Goal: Complete application form: Complete application form

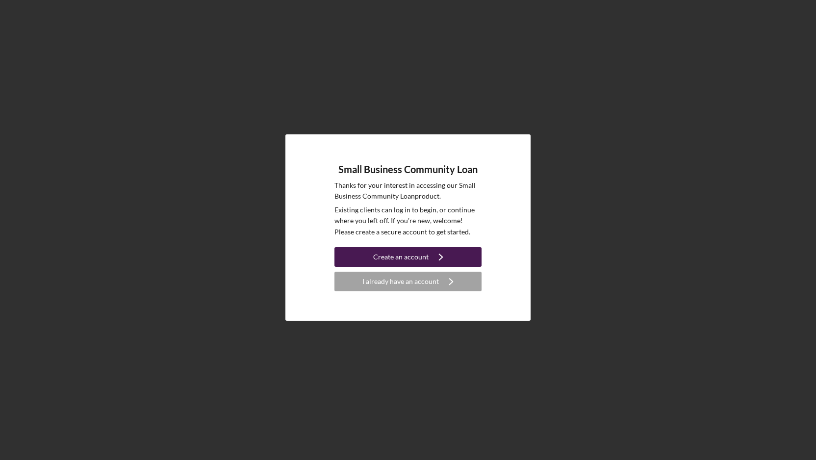
click at [436, 256] on icon "Icon/Navigate" at bounding box center [441, 257] width 25 height 25
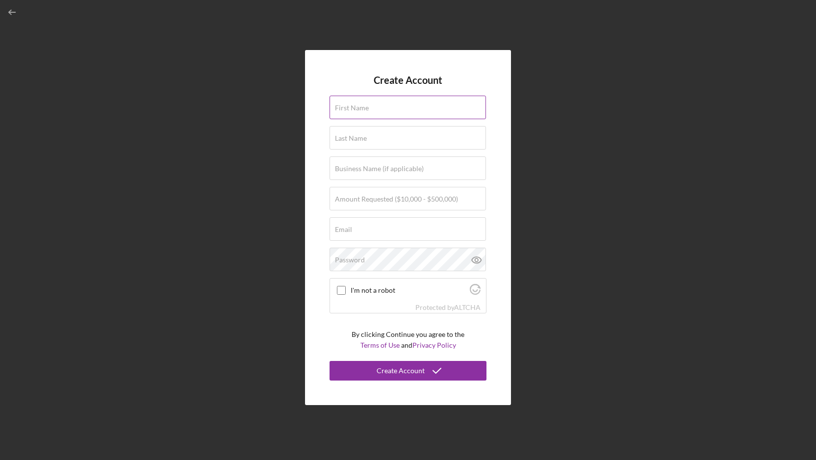
click at [394, 110] on input "First Name" at bounding box center [408, 108] width 157 height 24
type input "[PERSON_NAME]"
type input "[EMAIL_ADDRESS][DOMAIN_NAME]"
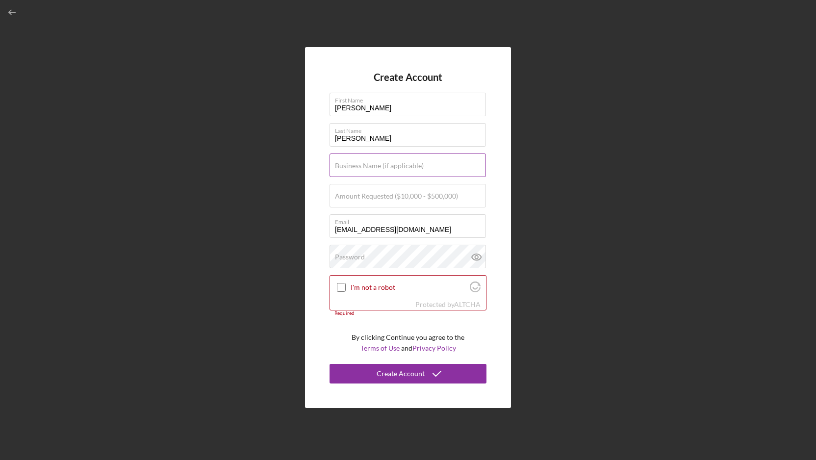
click at [389, 166] on label "Business Name (if applicable)" at bounding box center [379, 166] width 89 height 8
click at [389, 166] on input "Business Name (if applicable)" at bounding box center [408, 166] width 157 height 24
type input "Kona Island Coffee LLC"
click at [385, 201] on input "Amount Requested ($10,000 - $500,000)" at bounding box center [408, 196] width 157 height 24
type input "$100,000"
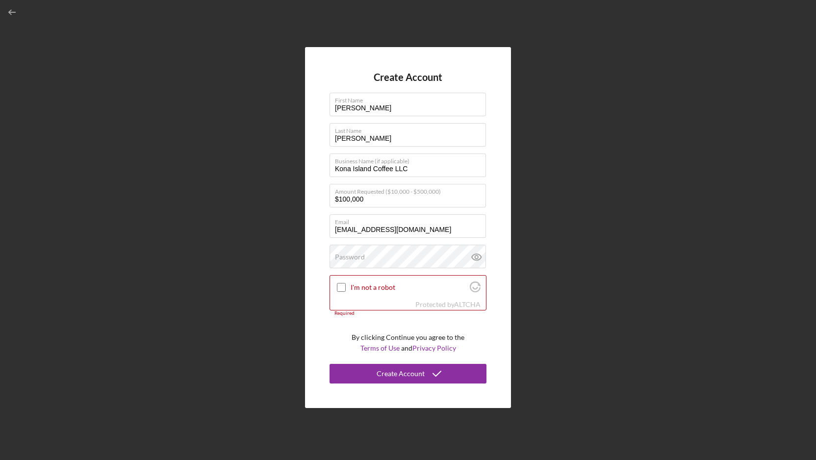
click at [576, 218] on div "Create Account First Name [PERSON_NAME] Last Name [PERSON_NAME] Business Name (…" at bounding box center [408, 227] width 807 height 455
click at [336, 285] on div at bounding box center [342, 288] width 12 height 12
click at [340, 286] on input "I'm not a robot" at bounding box center [341, 287] width 9 height 9
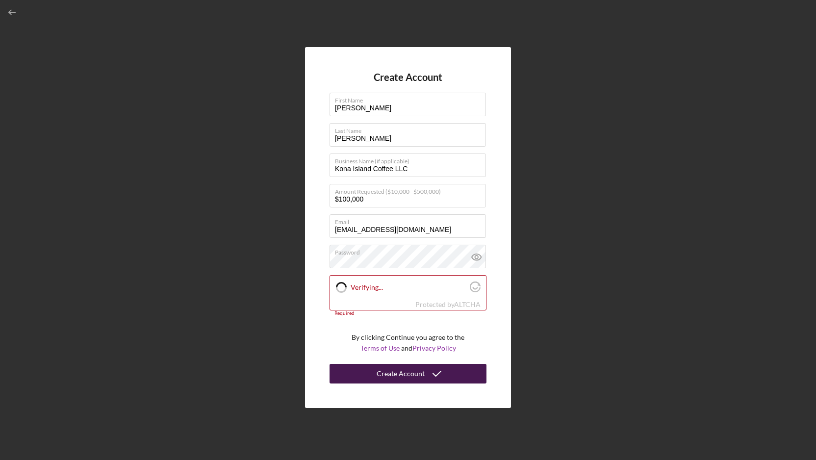
checkbox input "true"
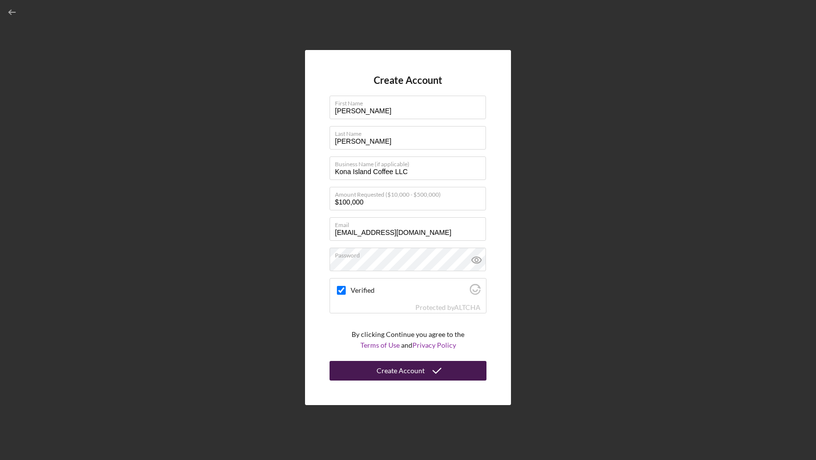
click at [428, 374] on icon "submit" at bounding box center [437, 371] width 25 height 25
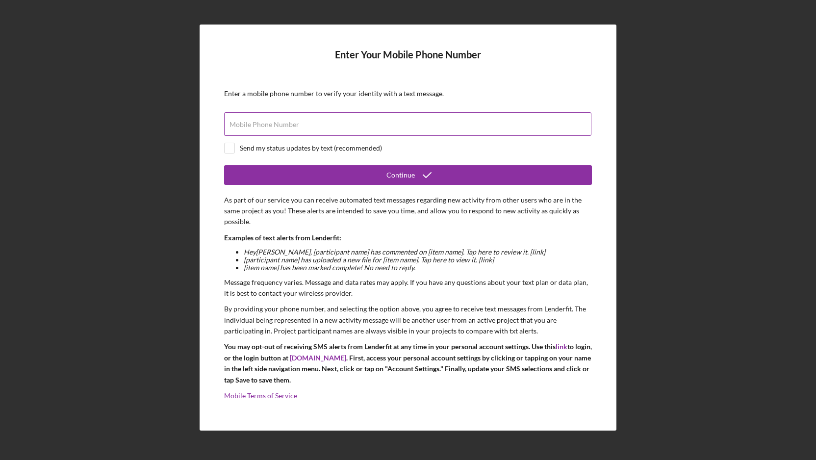
click at [345, 120] on div "Mobile Phone Number" at bounding box center [408, 124] width 368 height 25
type input "[PHONE_NUMBER]"
click at [296, 150] on div "Send my status updates by text (recommended)" at bounding box center [311, 148] width 142 height 8
click at [327, 149] on div "Send my status updates by text (recommended)" at bounding box center [311, 148] width 142 height 8
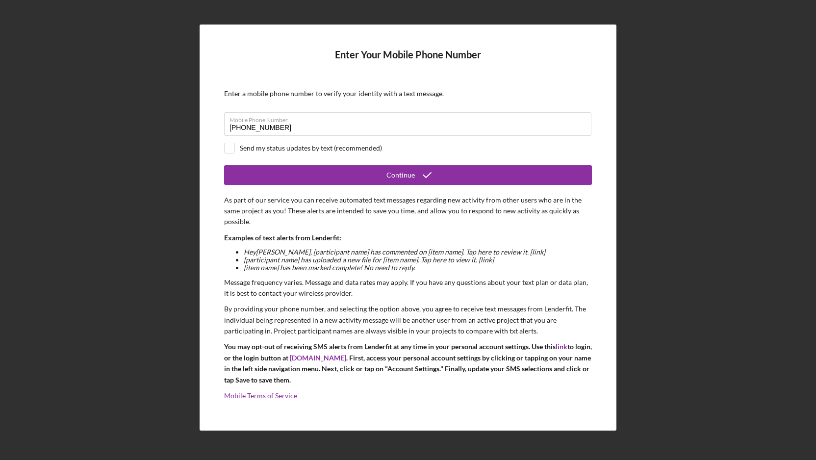
checkbox input "true"
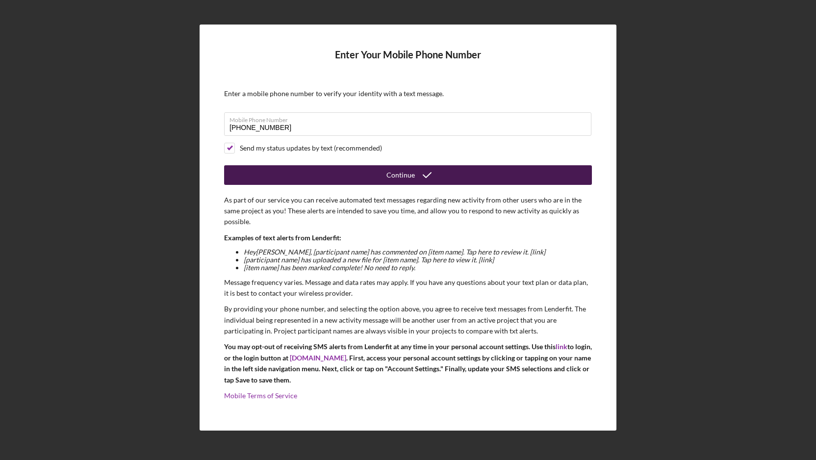
click at [405, 177] on div "Continue" at bounding box center [401, 175] width 28 height 20
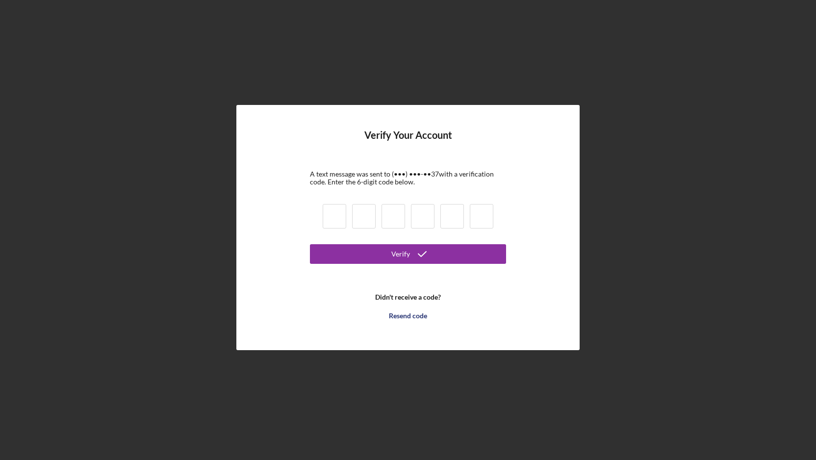
click at [340, 221] on input at bounding box center [335, 216] width 24 height 25
type input "5"
type input "8"
type input "5"
type input "1"
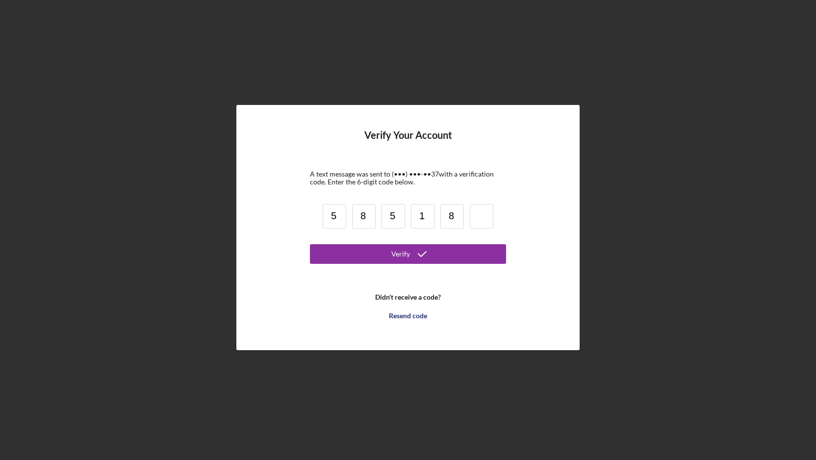
type input "8"
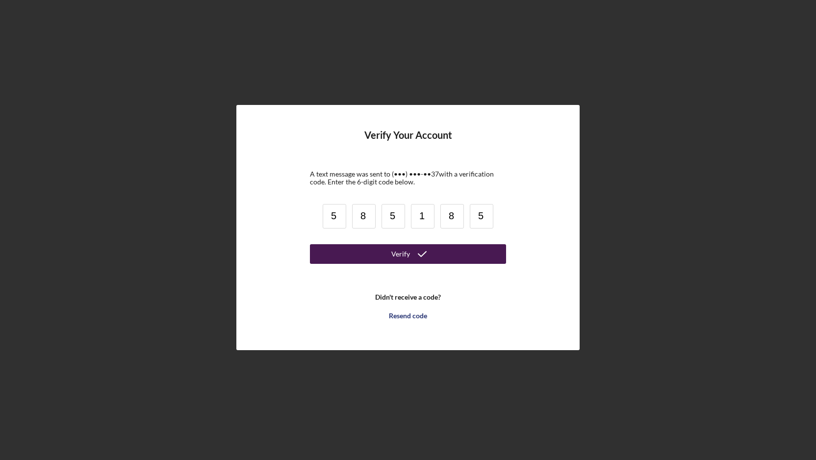
type input "5"
click at [381, 251] on button "Verify" at bounding box center [408, 254] width 196 height 20
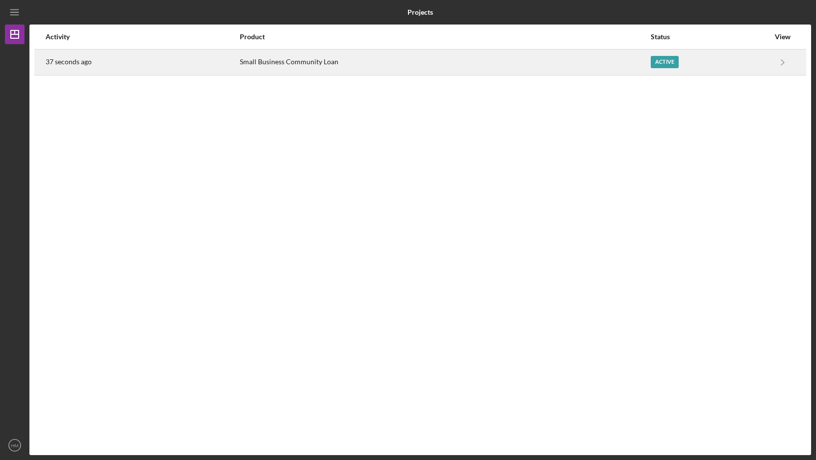
click at [694, 59] on div "Active" at bounding box center [710, 62] width 119 height 25
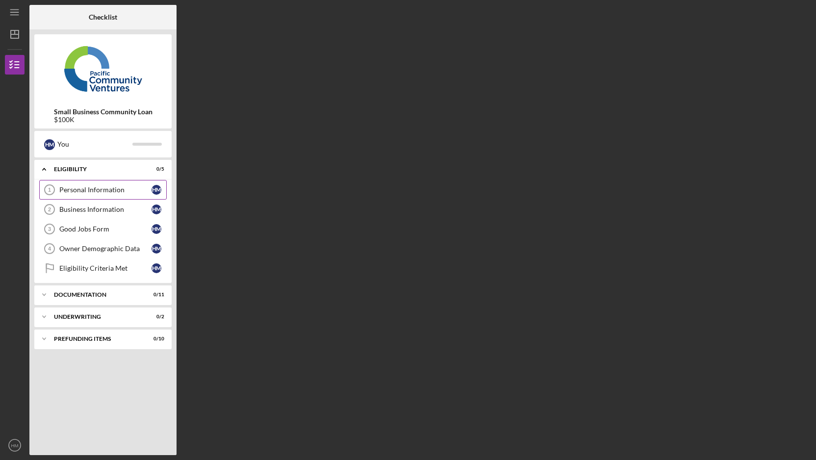
click at [130, 192] on div "Personal Information" at bounding box center [105, 190] width 92 height 8
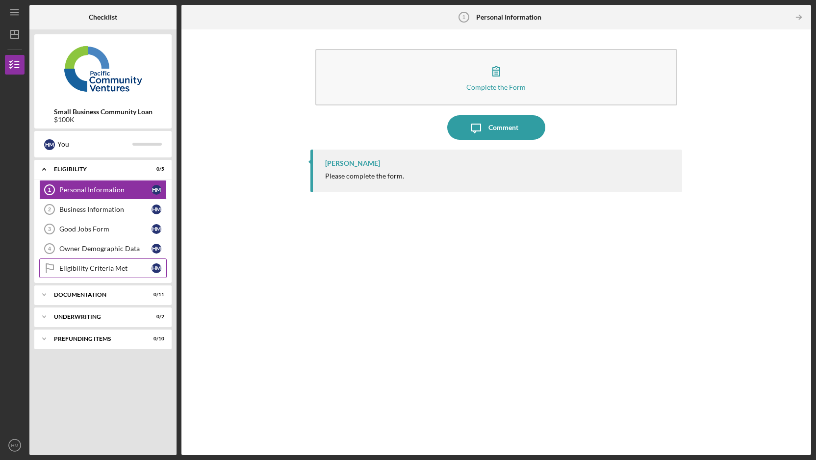
click at [126, 272] on div "Eligibility Criteria Met" at bounding box center [105, 268] width 92 height 8
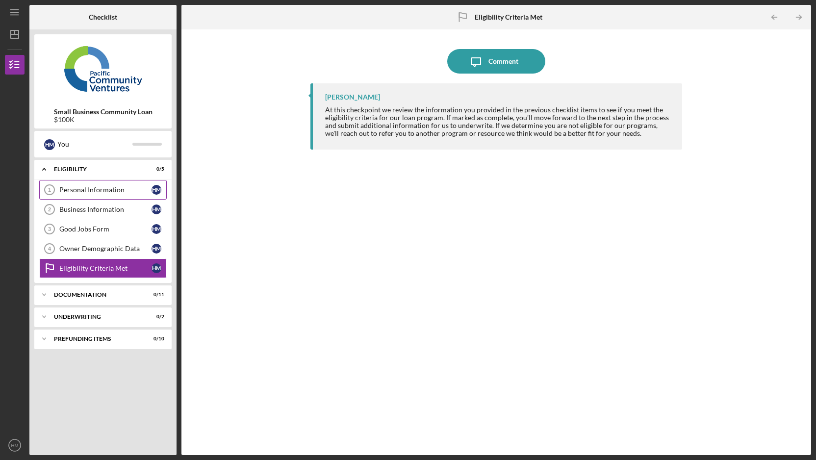
click at [112, 185] on link "Personal Information 1 Personal Information H M" at bounding box center [103, 190] width 128 height 20
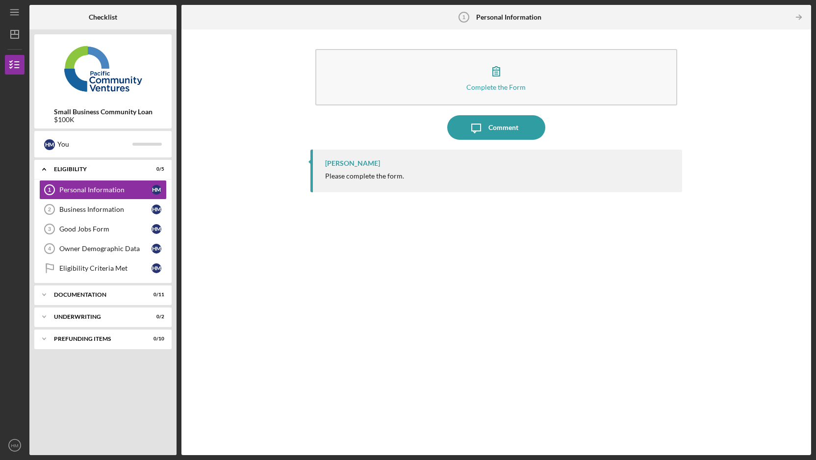
click at [429, 175] on div "Please complete the form." at bounding box center [498, 176] width 347 height 8
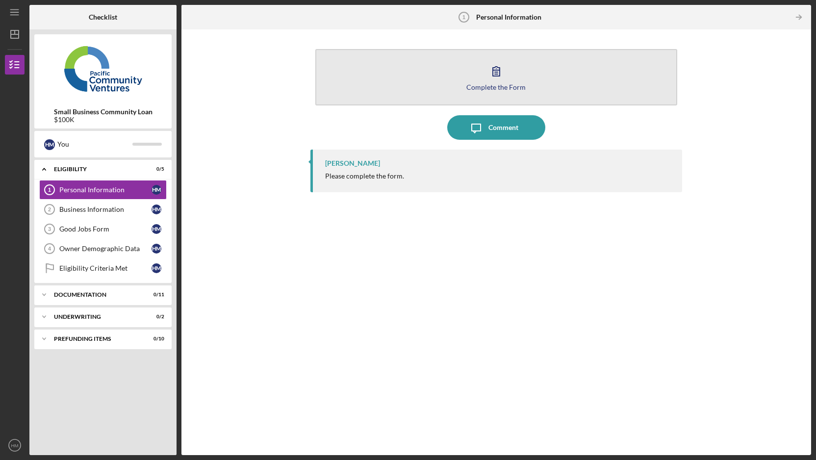
click at [486, 79] on icon "button" at bounding box center [496, 71] width 25 height 25
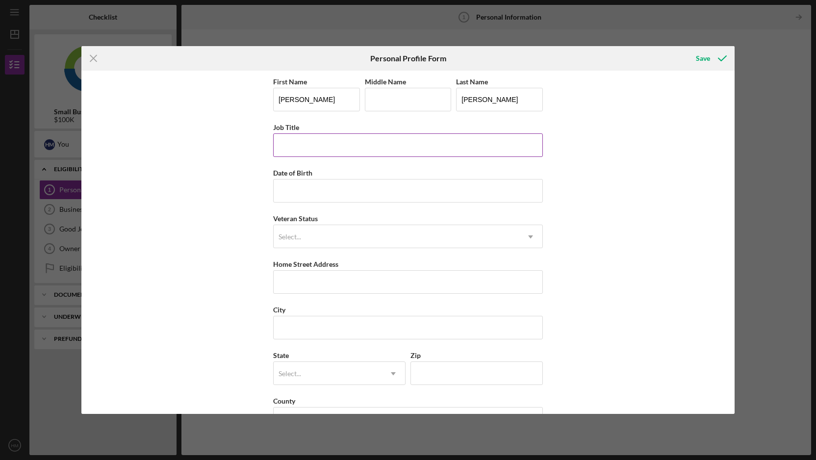
click at [383, 149] on input "Job Title" at bounding box center [408, 145] width 270 height 24
type input "owner"
click at [333, 203] on div "First Name [PERSON_NAME] Middle Name Last Name [PERSON_NAME] Title owner Date o…" at bounding box center [408, 259] width 270 height 366
click at [330, 187] on input "Date of Birth" at bounding box center [408, 191] width 270 height 24
type input "[DATE]"
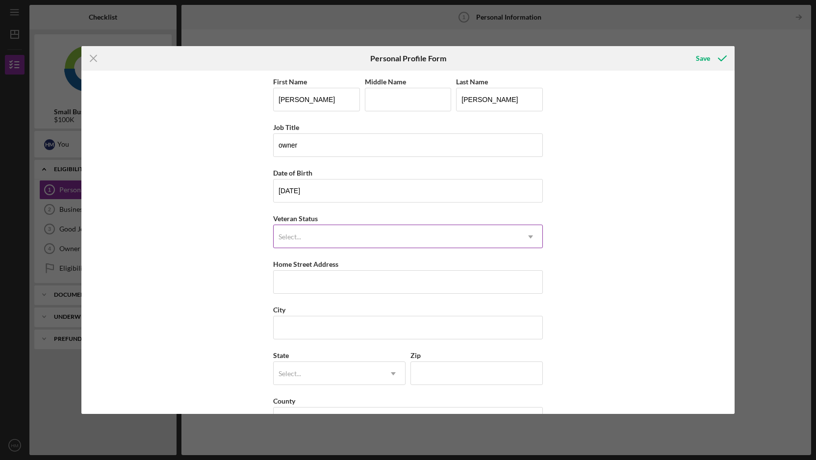
click at [343, 236] on div "Select..." at bounding box center [396, 237] width 245 height 23
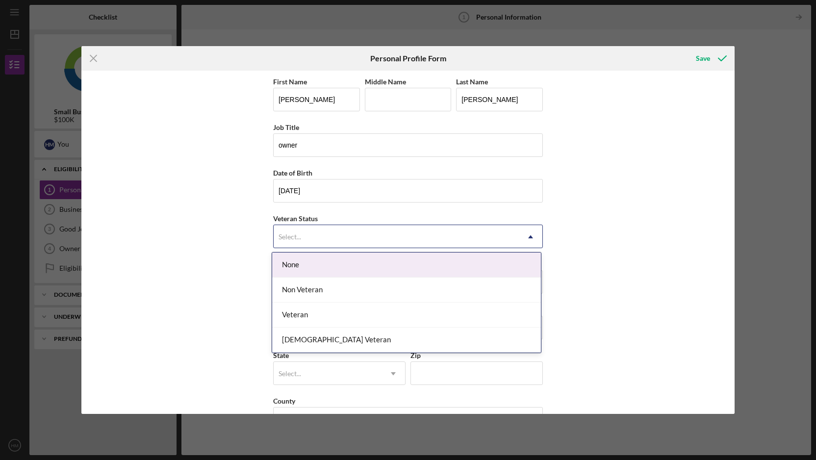
click at [347, 268] on div "None" at bounding box center [406, 265] width 269 height 25
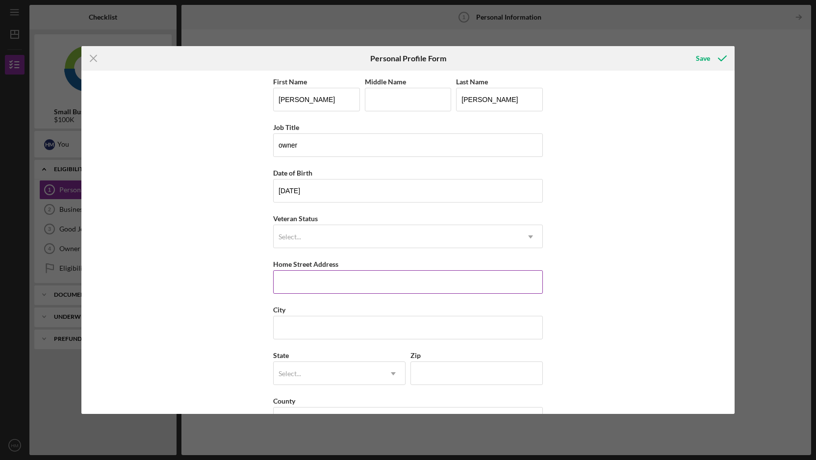
scroll to position [31, 0]
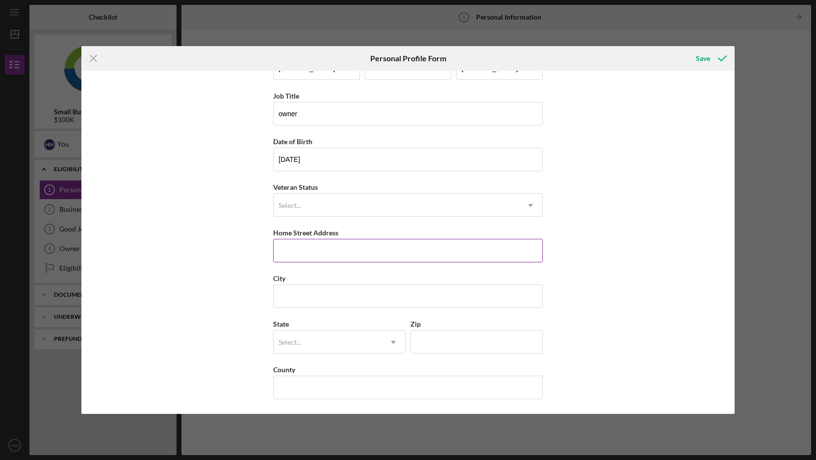
click at [346, 249] on input "Home Street Address" at bounding box center [408, 251] width 270 height 24
type input "632 BIRCH DR"
type input "[PERSON_NAME]"
type input "CA"
type input "95008"
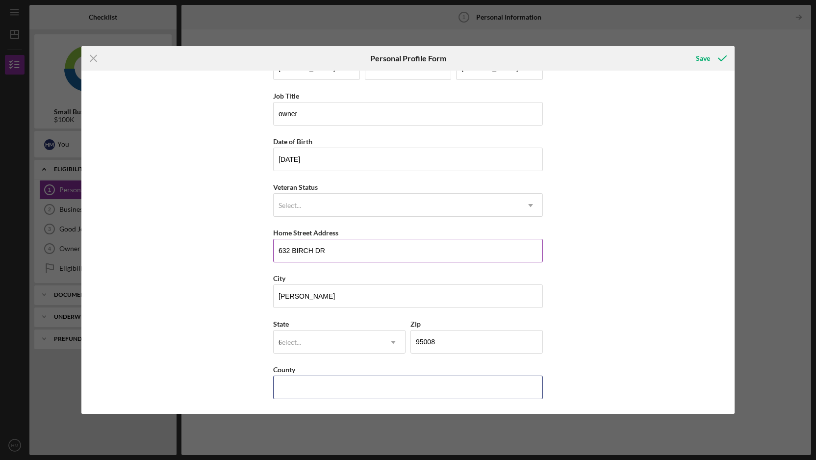
type input "[GEOGRAPHIC_DATA]"
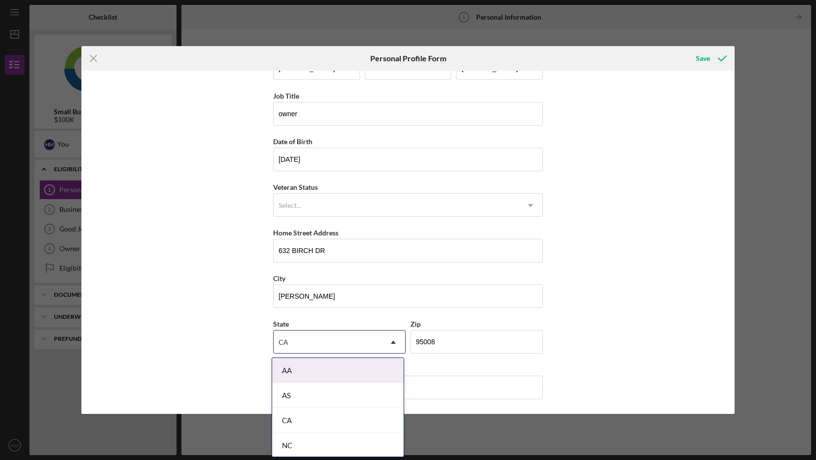
click at [330, 413] on div "CA" at bounding box center [337, 420] width 131 height 25
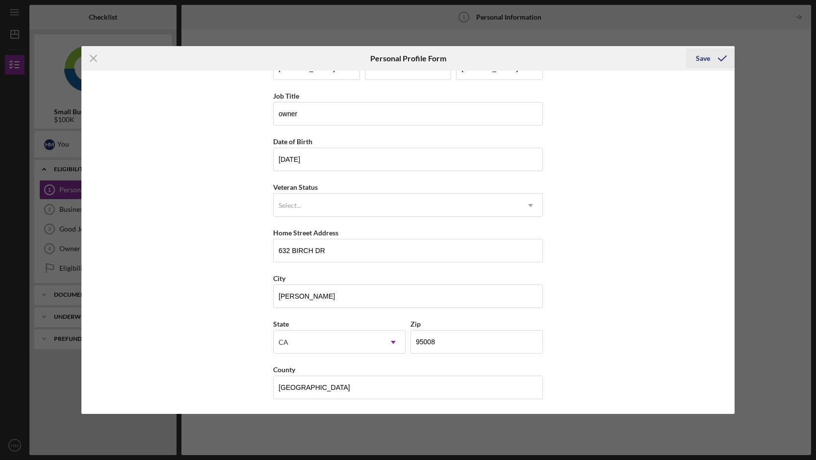
click at [719, 61] on icon "submit" at bounding box center [722, 58] width 25 height 25
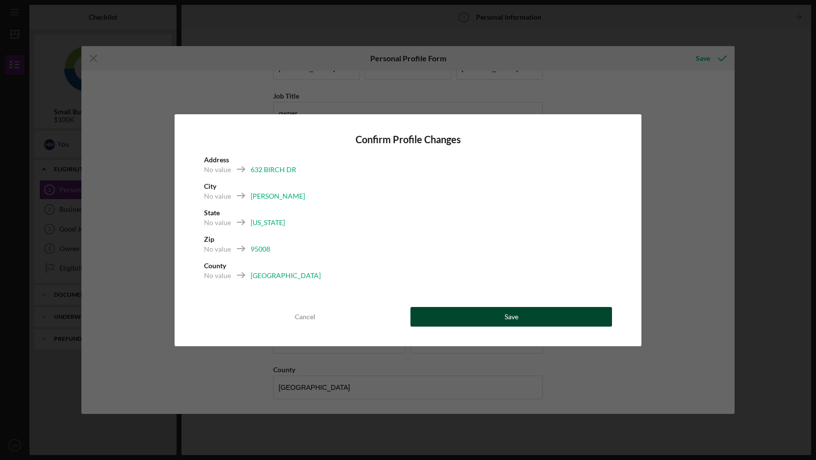
click at [477, 312] on button "Save" at bounding box center [512, 317] width 202 height 20
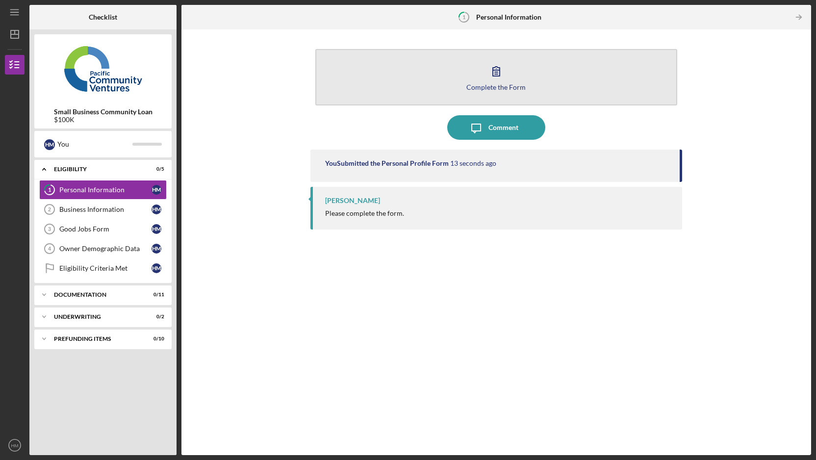
click at [496, 77] on icon "button" at bounding box center [496, 71] width 25 height 25
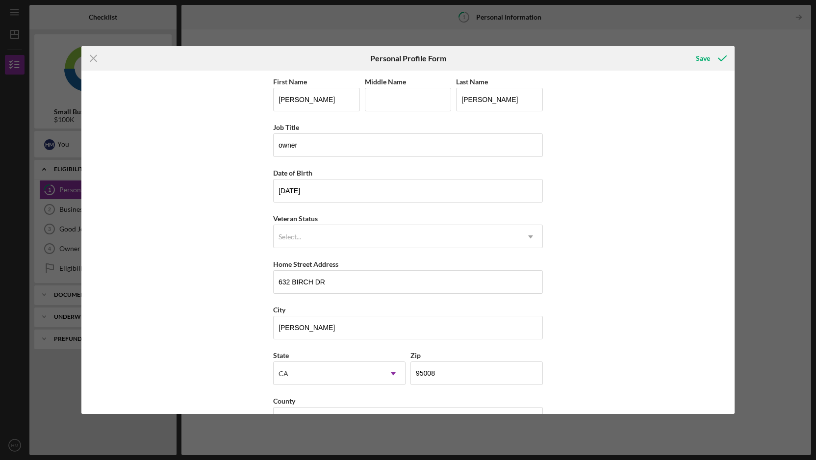
scroll to position [31, 0]
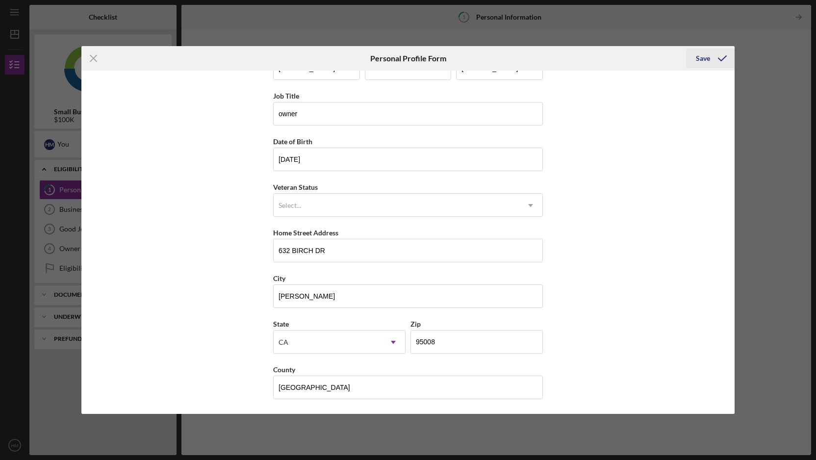
click at [724, 59] on icon "submit" at bounding box center [722, 58] width 25 height 25
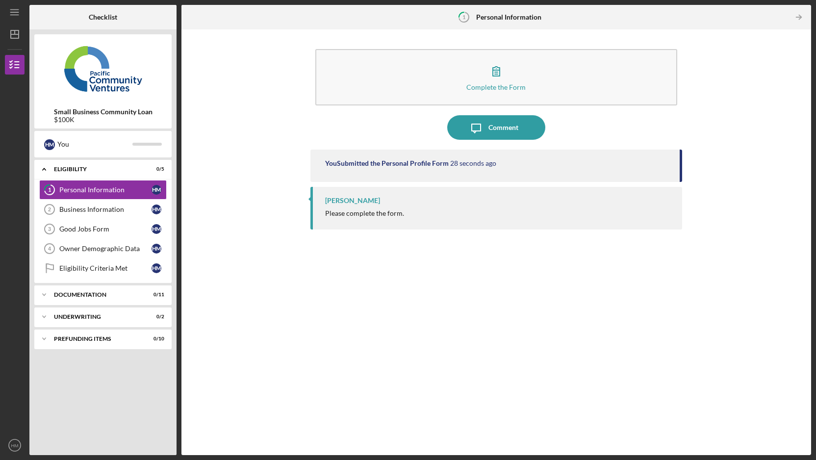
click at [396, 222] on div "[PERSON_NAME] Please complete the form." at bounding box center [497, 208] width 372 height 43
click at [381, 212] on div "Please complete the form." at bounding box center [364, 213] width 79 height 8
click at [362, 205] on div "[PERSON_NAME] Please complete the form." at bounding box center [497, 208] width 372 height 43
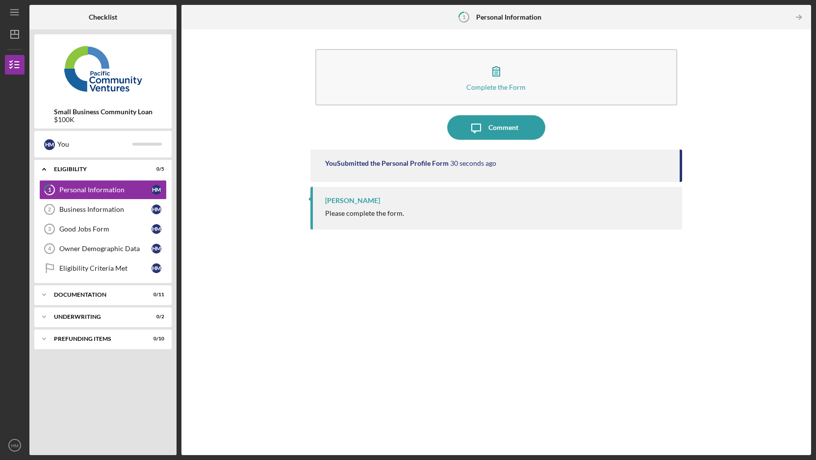
click at [362, 205] on div "[PERSON_NAME] Please complete the form." at bounding box center [497, 208] width 372 height 43
click at [401, 161] on div "You Submitted the Personal Profile Form" at bounding box center [387, 163] width 124 height 8
click at [96, 212] on div "Business Information" at bounding box center [105, 210] width 92 height 8
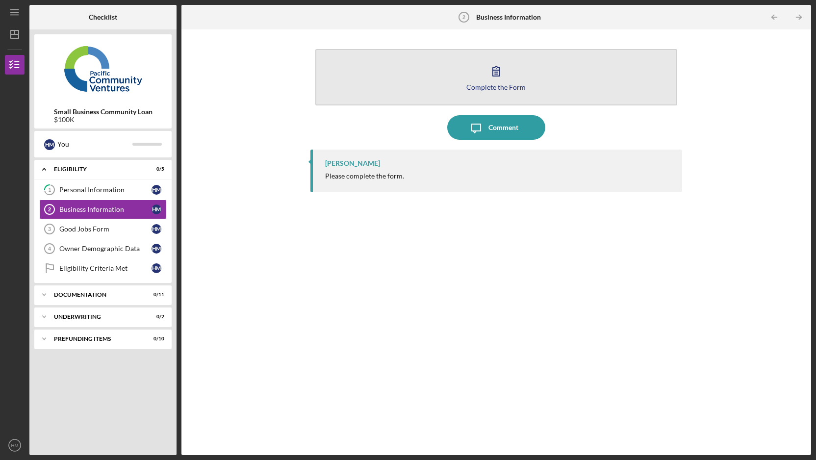
click at [497, 86] on div "Complete the Form" at bounding box center [496, 86] width 59 height 7
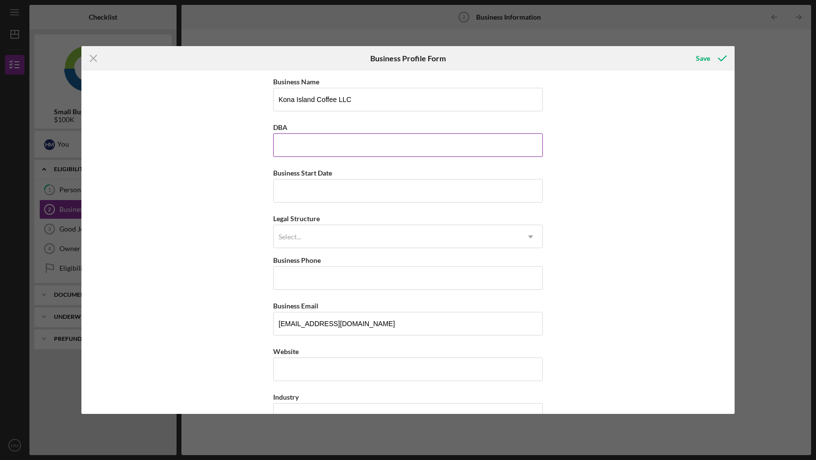
click at [408, 153] on input "DBA" at bounding box center [408, 145] width 270 height 24
click at [216, 169] on div "Business Name Kona Island Coffee LLC DBA Business Start Date Legal Structure Se…" at bounding box center [407, 242] width 653 height 343
click at [309, 149] on input "DBA" at bounding box center [408, 145] width 270 height 24
type input "Kona Island Coffee"
click at [286, 196] on input "Business Start Date" at bounding box center [408, 191] width 270 height 24
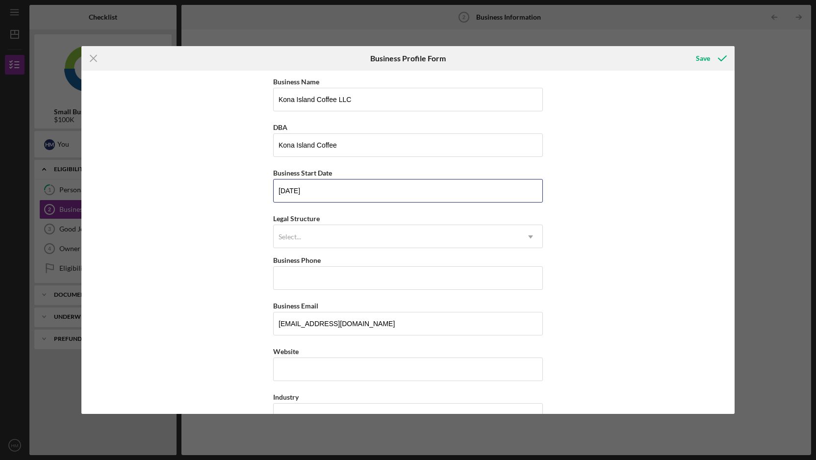
type input "[DATE]"
click at [187, 211] on div "Business Name Kona Island Coffee LLC DBA [GEOGRAPHIC_DATA] Coffee Business Star…" at bounding box center [407, 242] width 653 height 343
click at [314, 232] on div "Select..." at bounding box center [396, 237] width 245 height 23
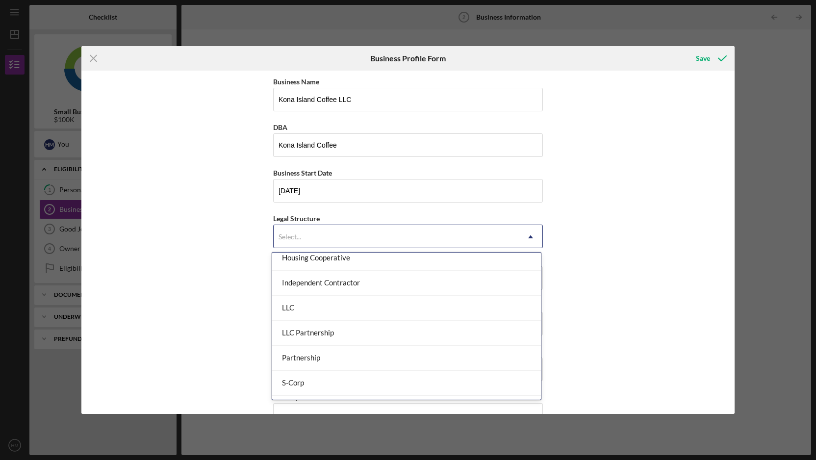
scroll to position [135, 0]
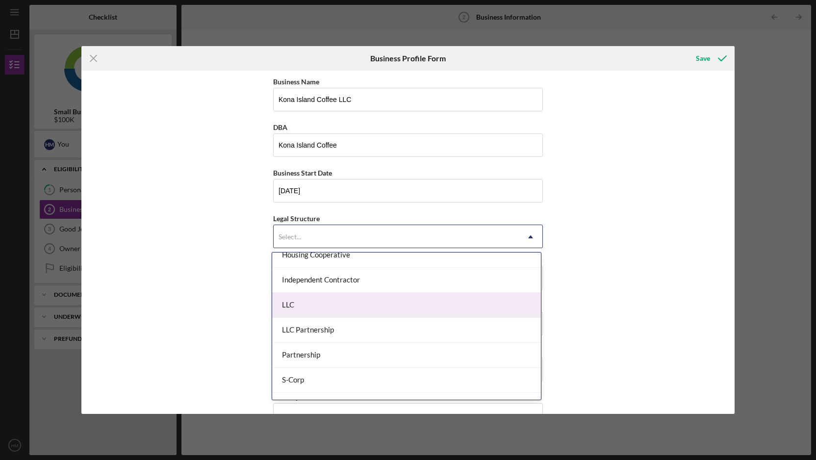
click at [328, 310] on div "LLC" at bounding box center [406, 305] width 269 height 25
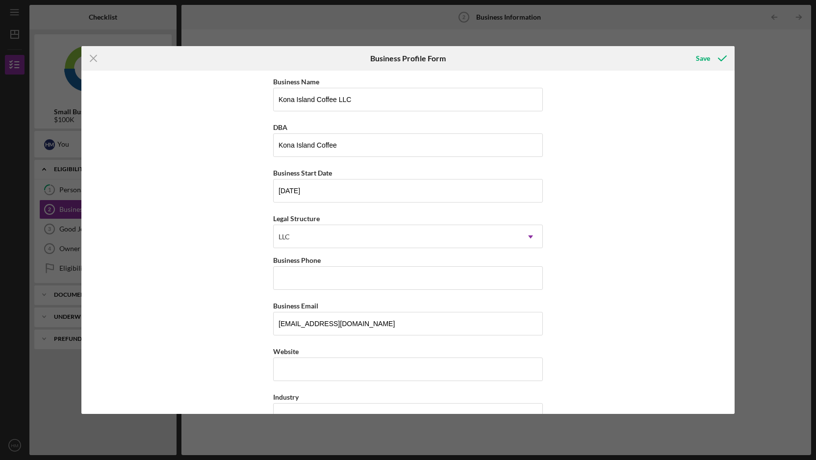
click at [210, 288] on div "Business Name Kona Island Coffee LLC DBA [GEOGRAPHIC_DATA] Coffee Business Star…" at bounding box center [407, 242] width 653 height 343
click at [342, 274] on input "Business Phone" at bounding box center [408, 278] width 270 height 24
type input "[PHONE_NUMBER]"
type input "[STREET_ADDRESS]"
type input "[GEOGRAPHIC_DATA]"
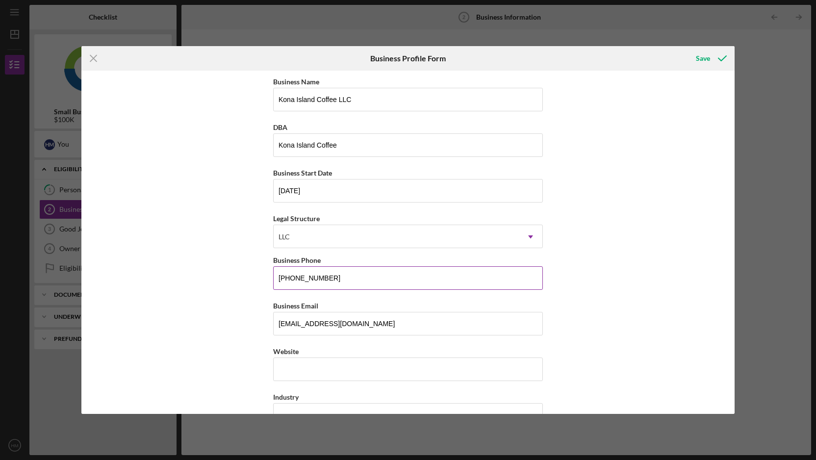
type input "[US_STATE]"
type input "95816"
type input "[US_STATE]"
type input "[PHONE_NUMBER]"
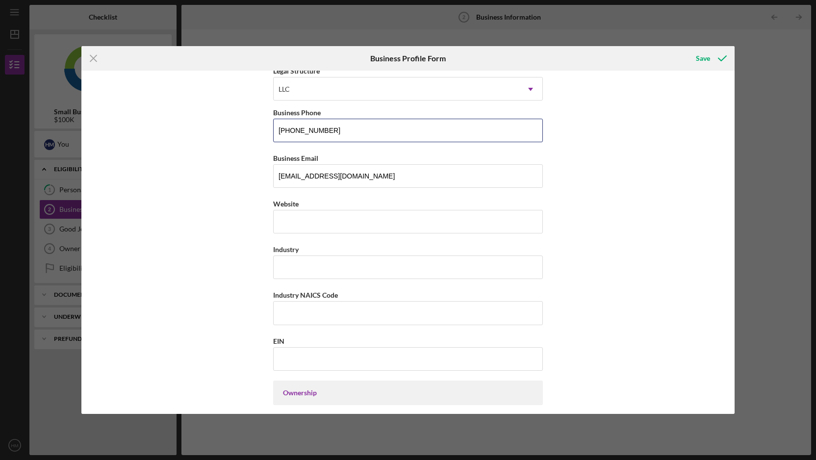
scroll to position [156, 0]
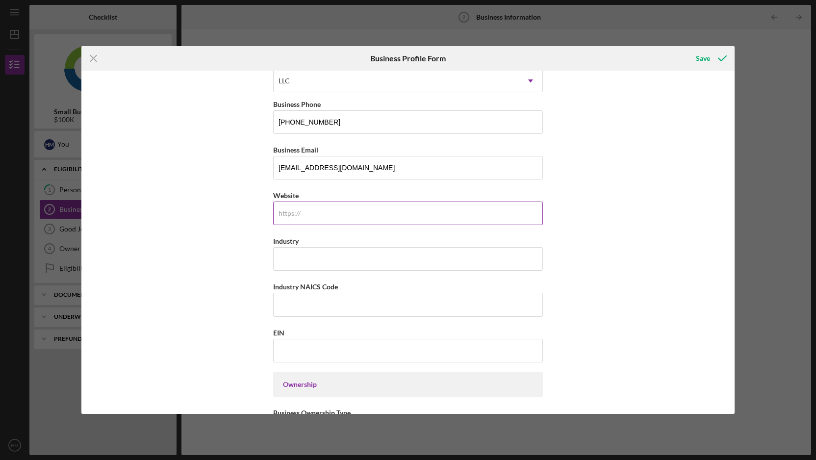
click at [340, 204] on input "Website" at bounding box center [408, 214] width 270 height 24
type input "[DOMAIN_NAME]"
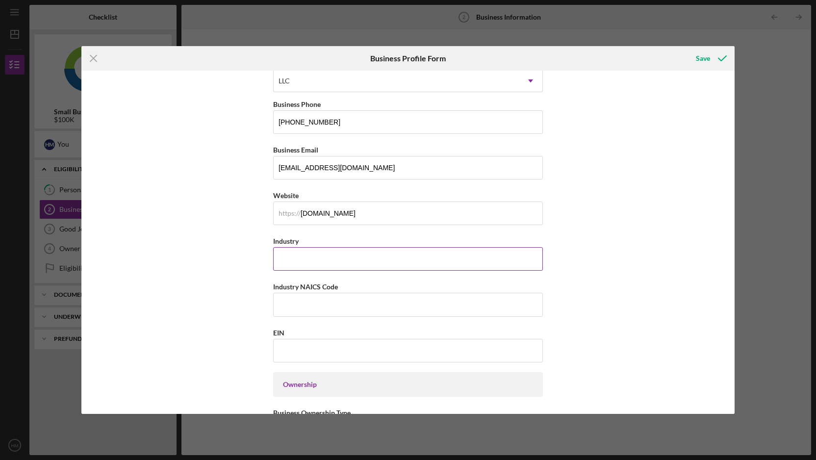
click at [347, 259] on input "Industry" at bounding box center [408, 259] width 270 height 24
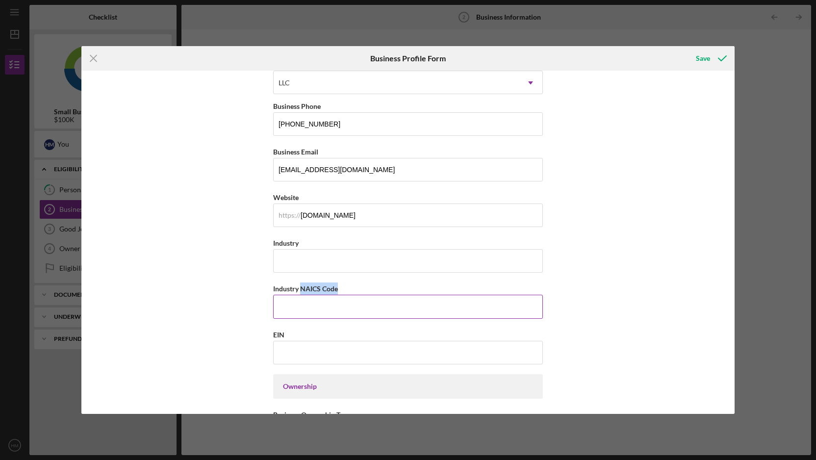
drag, startPoint x: 299, startPoint y: 287, endPoint x: 340, endPoint y: 294, distance: 41.8
click at [340, 294] on div "Industry NAICS Code" at bounding box center [408, 289] width 270 height 12
copy label "NAICS Code"
click at [324, 303] on input "Industry NAICS Code" at bounding box center [408, 307] width 270 height 24
paste input "722330"
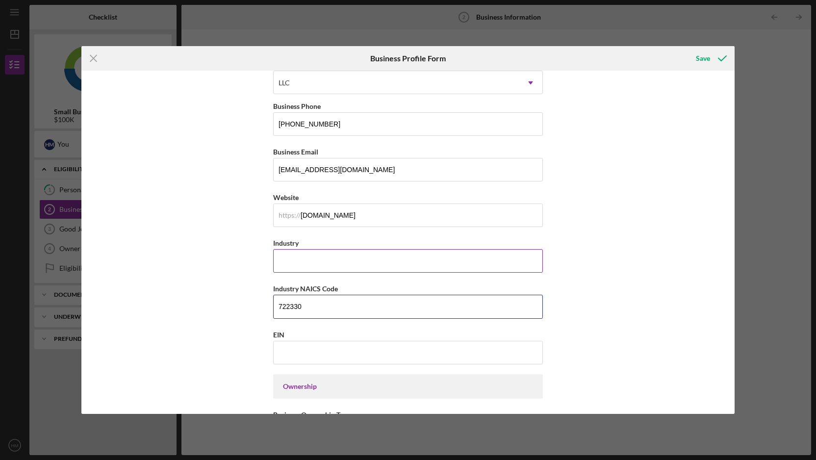
type input "722330"
click at [314, 264] on input "Industry" at bounding box center [408, 261] width 270 height 24
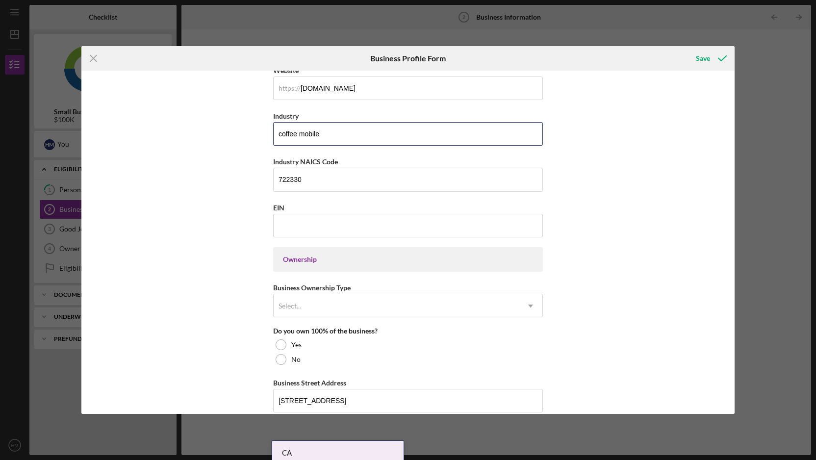
scroll to position [293, 0]
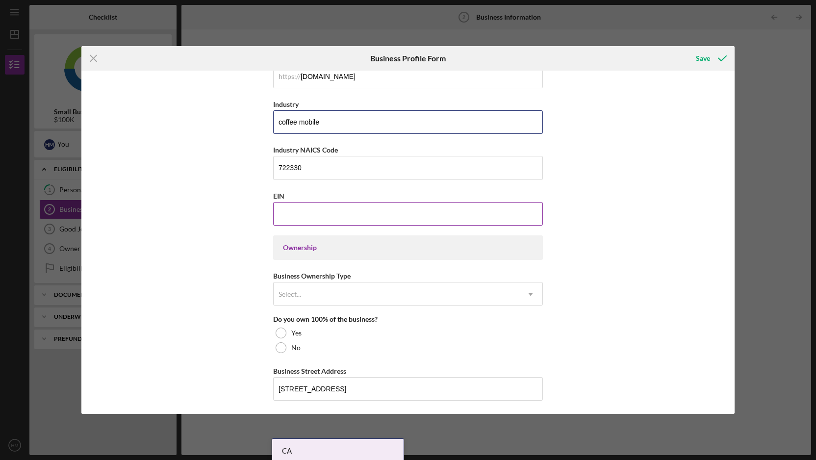
type input "coffee mobile"
click at [328, 213] on input "EIN" at bounding box center [408, 214] width 270 height 24
paste input "[US_EMPLOYER_IDENTIFICATION_NUMBER]"
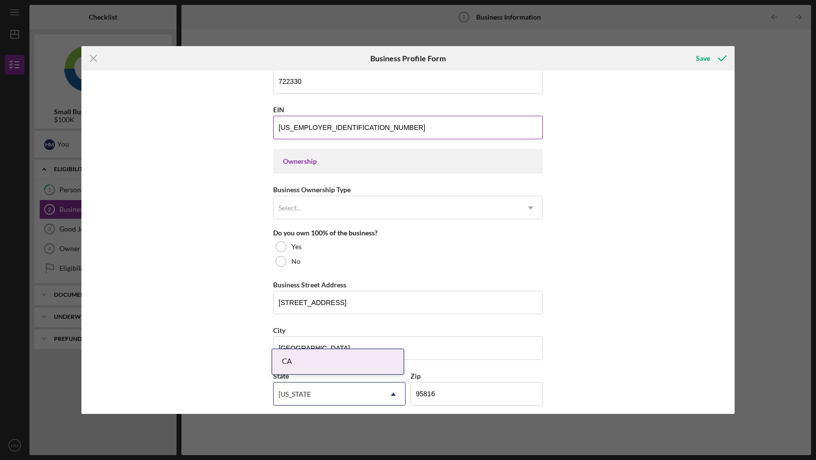
scroll to position [383, 0]
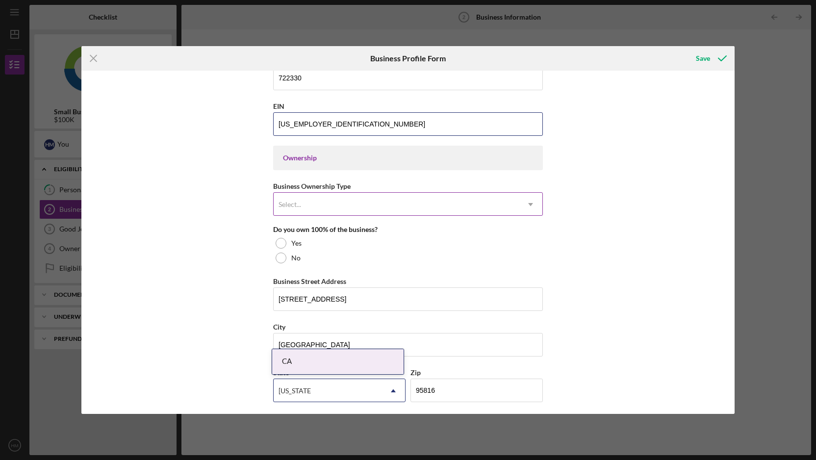
type input "[US_EMPLOYER_IDENTIFICATION_NUMBER]"
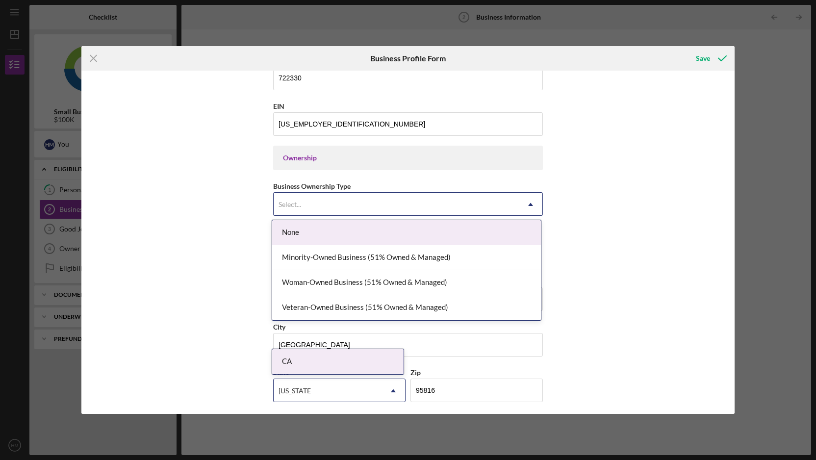
click at [347, 207] on div "Select..." at bounding box center [396, 204] width 245 height 23
click at [343, 231] on div "None" at bounding box center [406, 232] width 269 height 25
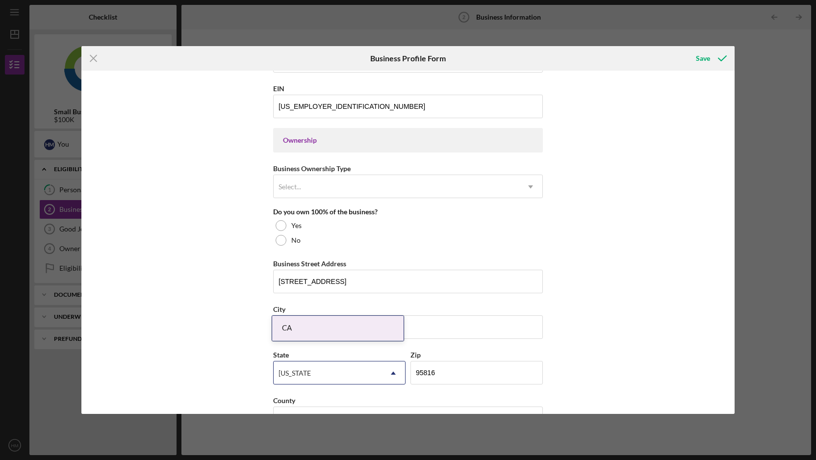
scroll to position [418, 0]
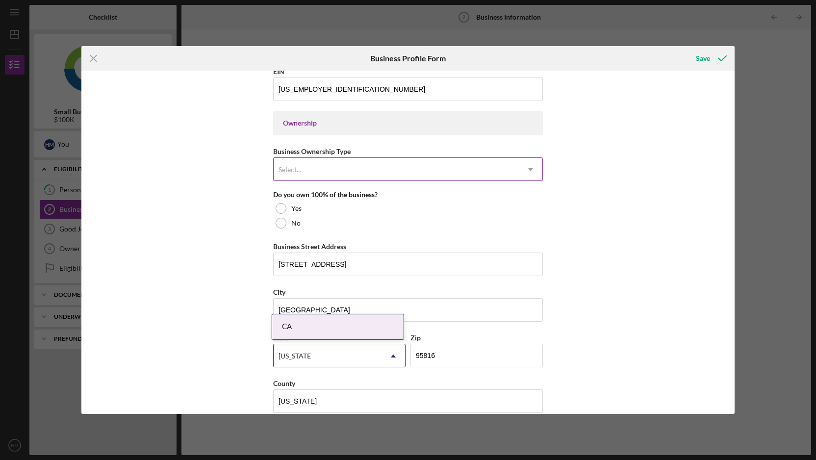
click at [358, 179] on div "Select..." at bounding box center [396, 169] width 245 height 23
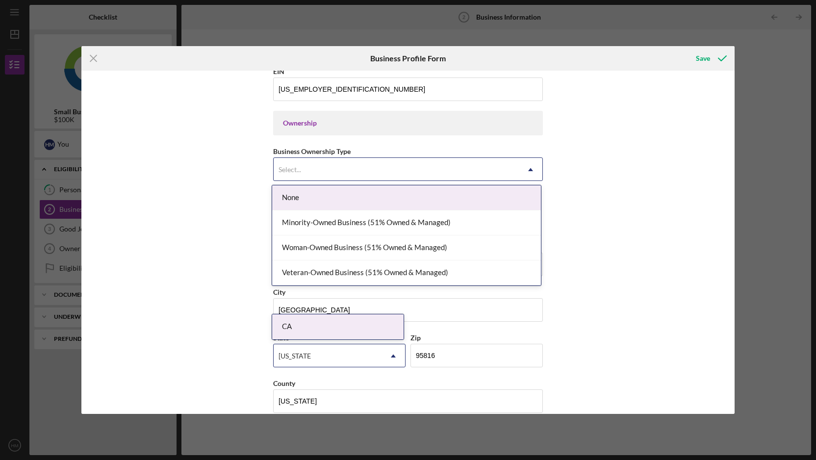
click at [351, 196] on div "None" at bounding box center [406, 197] width 269 height 25
click at [359, 176] on div "Select..." at bounding box center [396, 169] width 245 height 23
click at [353, 199] on div "None" at bounding box center [406, 197] width 269 height 25
click at [359, 164] on div "Select..." at bounding box center [396, 169] width 245 height 23
click at [391, 209] on div "None" at bounding box center [406, 197] width 269 height 25
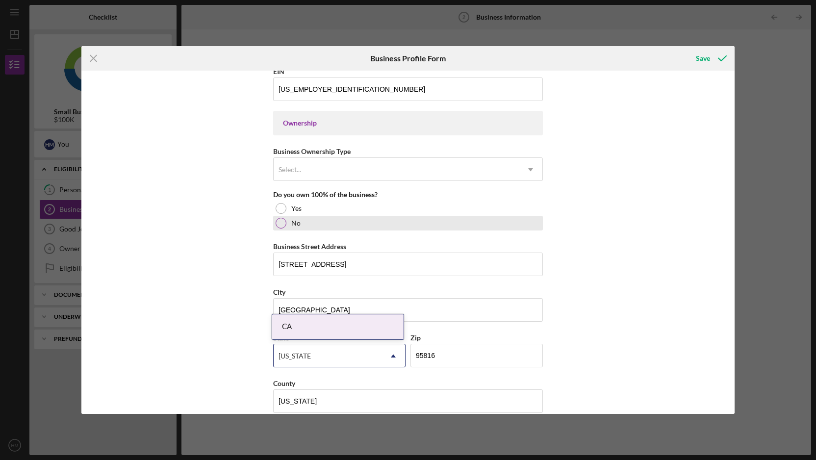
click at [299, 220] on div "No" at bounding box center [408, 223] width 270 height 15
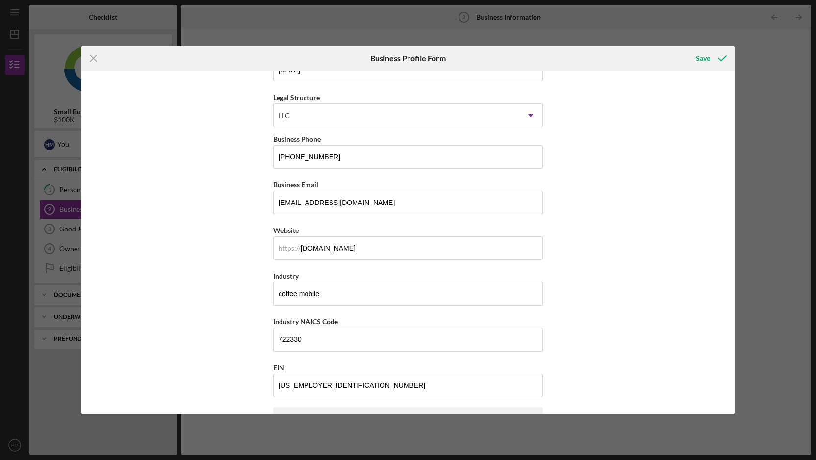
scroll to position [0, 0]
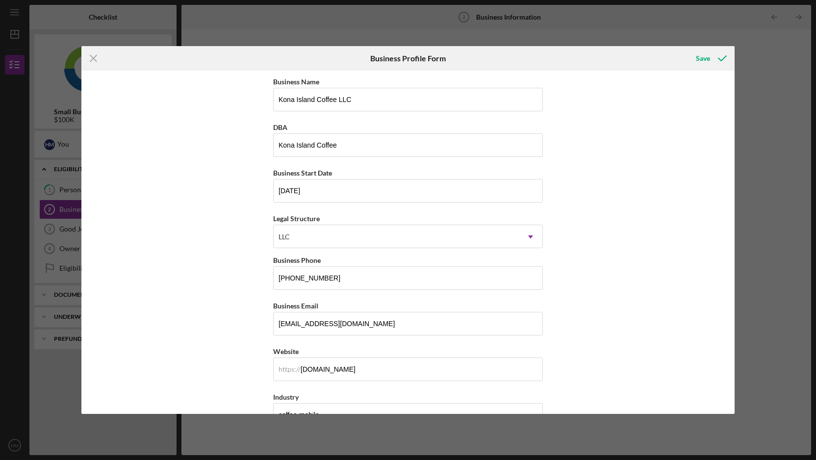
click at [89, 57] on icon "Icon/Menu Close" at bounding box center [93, 58] width 25 height 25
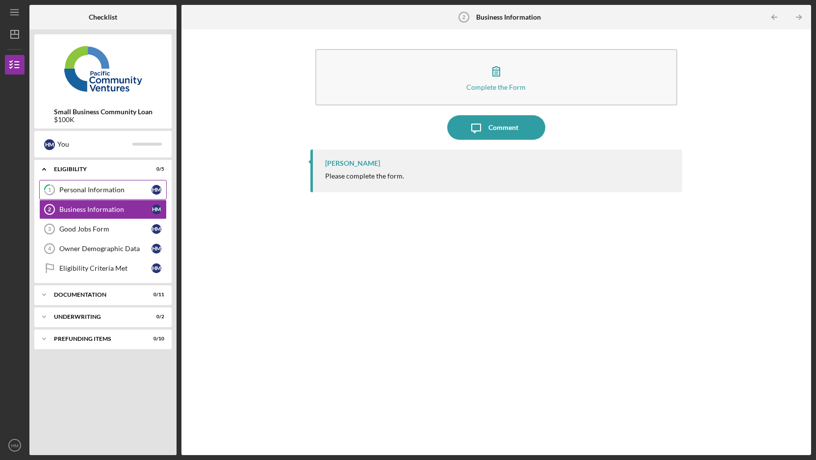
click at [130, 191] on div "Personal Information" at bounding box center [105, 190] width 92 height 8
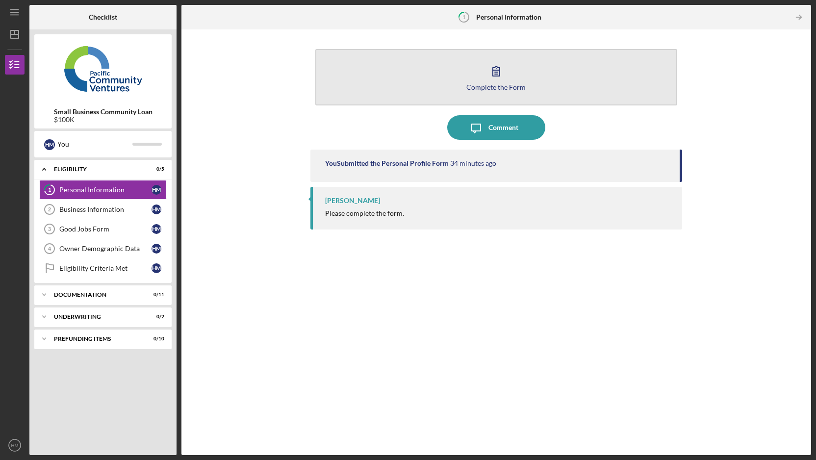
click at [510, 75] on button "Complete the Form Form" at bounding box center [496, 77] width 362 height 56
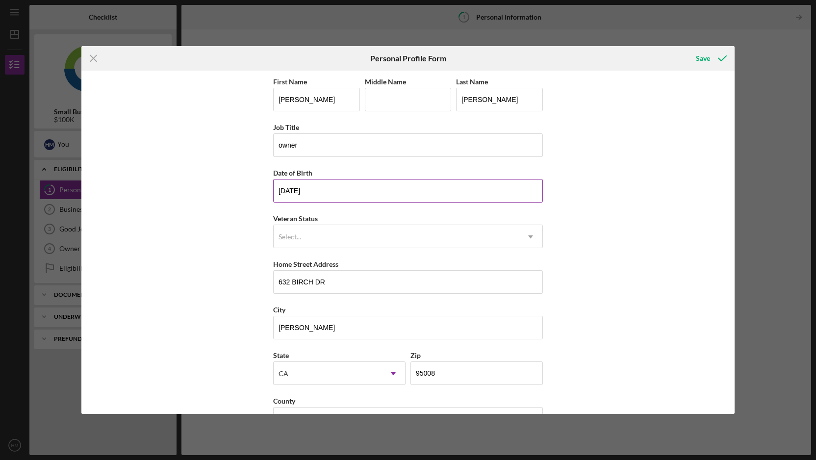
scroll to position [31, 0]
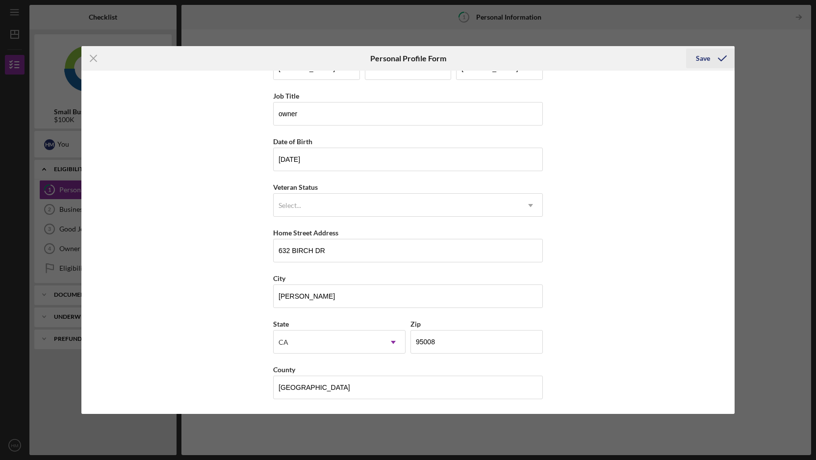
click at [711, 57] on icon "submit" at bounding box center [722, 58] width 25 height 25
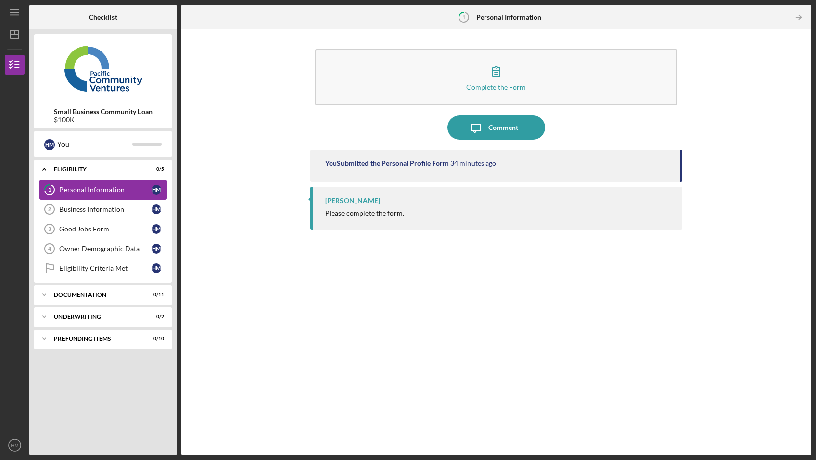
click at [141, 188] on div "Personal Information" at bounding box center [105, 190] width 92 height 8
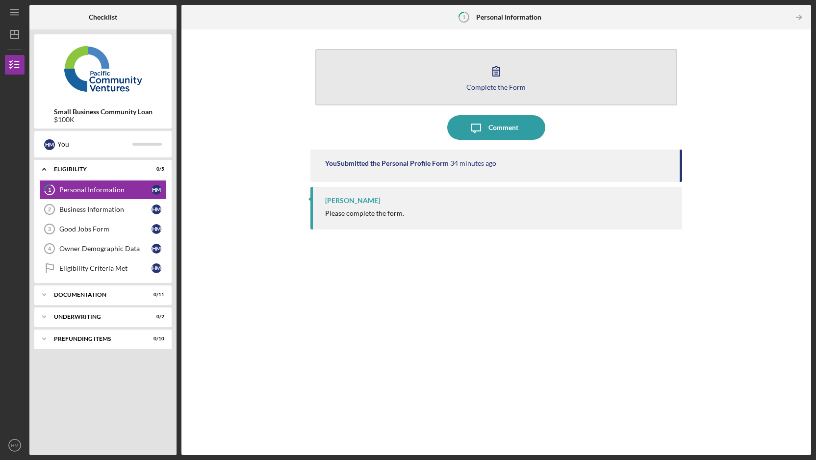
click at [514, 83] on div "Complete the Form" at bounding box center [496, 86] width 59 height 7
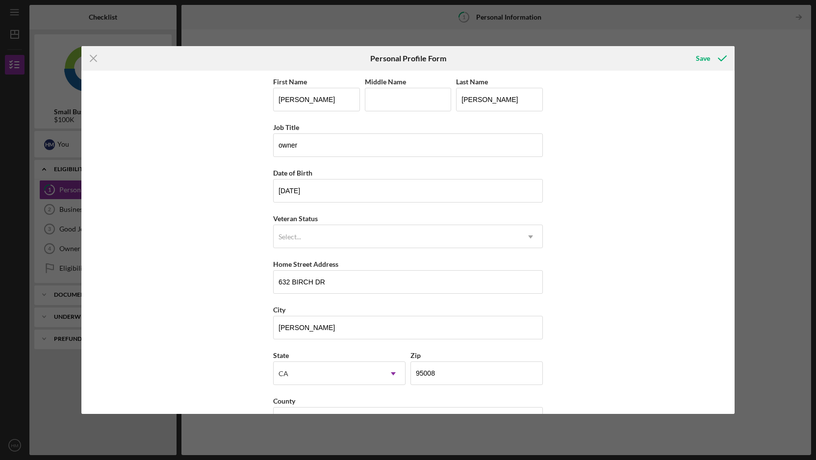
scroll to position [31, 0]
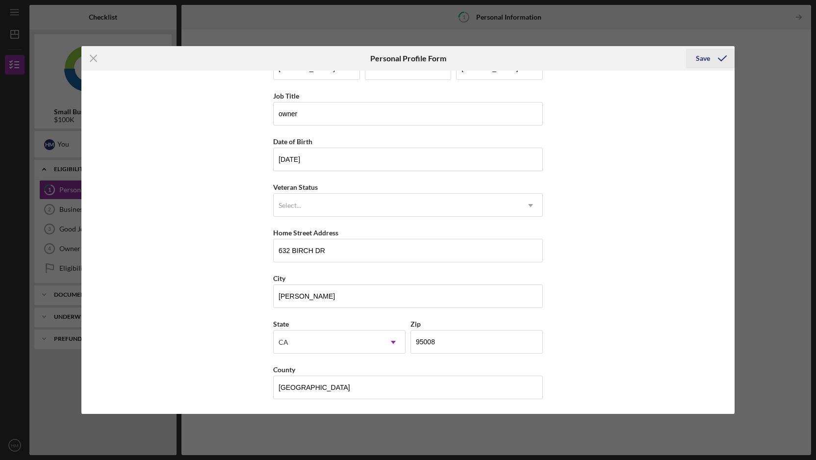
click at [722, 64] on icon "submit" at bounding box center [722, 58] width 25 height 25
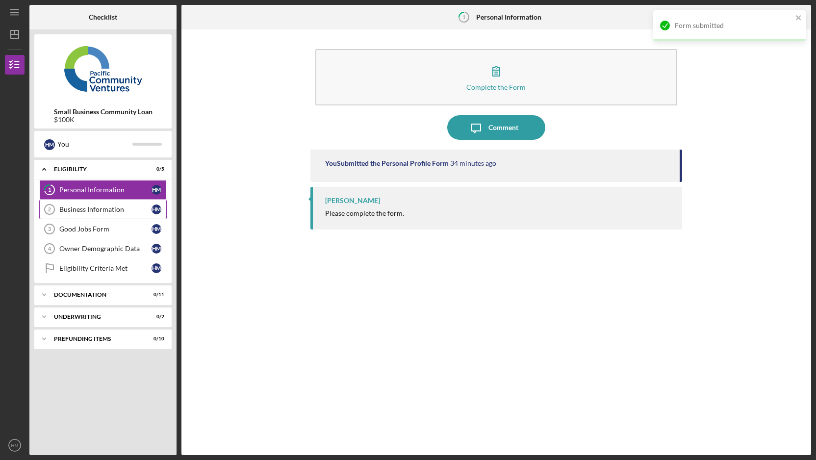
click at [146, 204] on link "Business Information 2 Business Information H M" at bounding box center [103, 210] width 128 height 20
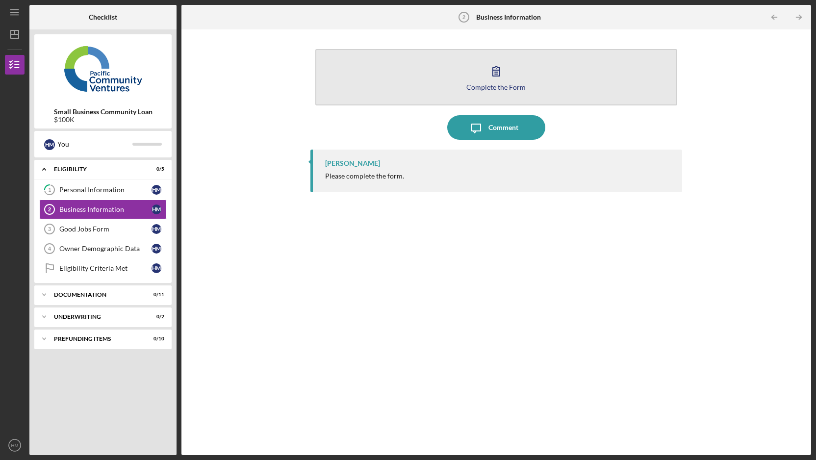
click at [518, 81] on button "Complete the Form Form" at bounding box center [496, 77] width 362 height 56
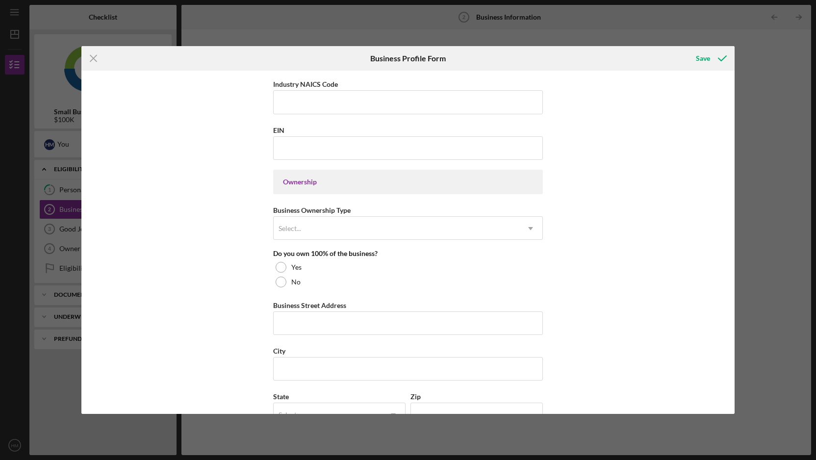
scroll to position [361, 0]
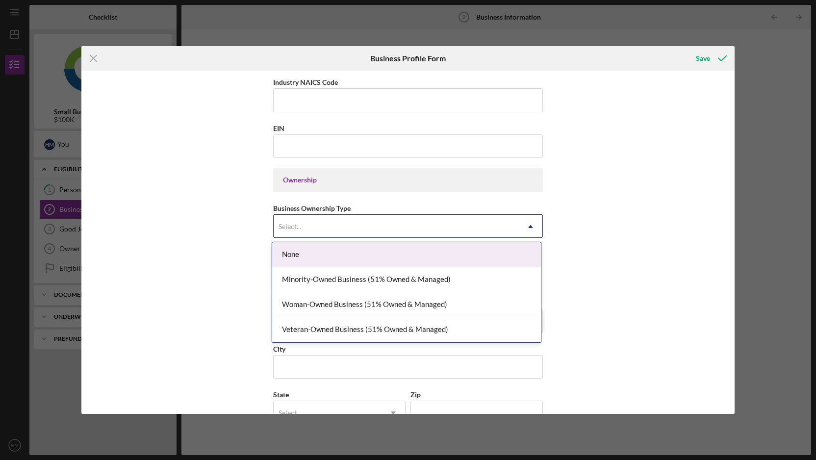
click at [342, 221] on div "Select..." at bounding box center [396, 226] width 245 height 23
click at [338, 251] on div "None" at bounding box center [406, 254] width 269 height 25
click at [338, 234] on div "Select..." at bounding box center [396, 226] width 245 height 23
click at [338, 255] on div "None" at bounding box center [406, 254] width 269 height 25
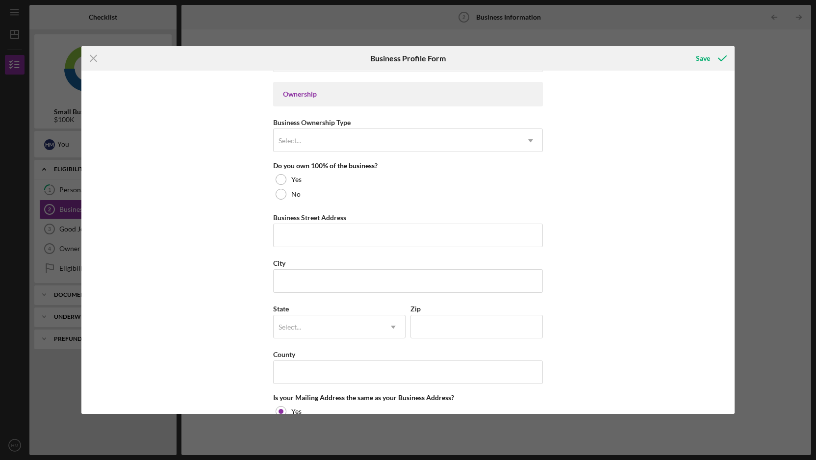
scroll to position [443, 0]
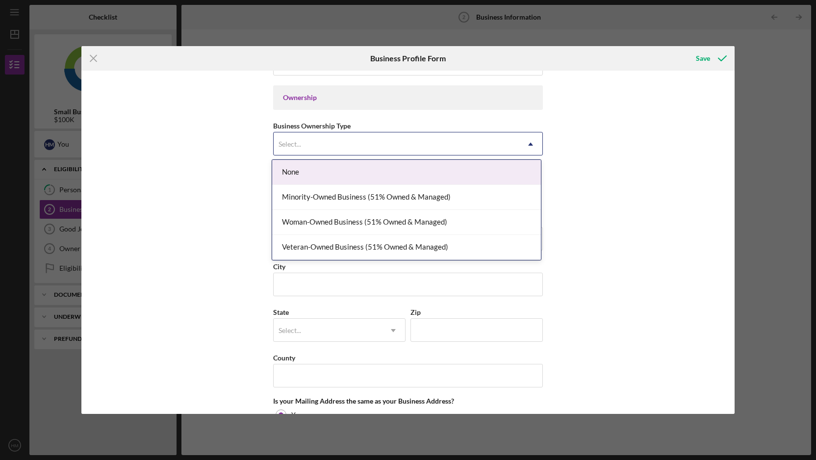
click at [432, 141] on div "Select..." at bounding box center [396, 144] width 245 height 23
click at [418, 169] on div "None" at bounding box center [406, 172] width 269 height 25
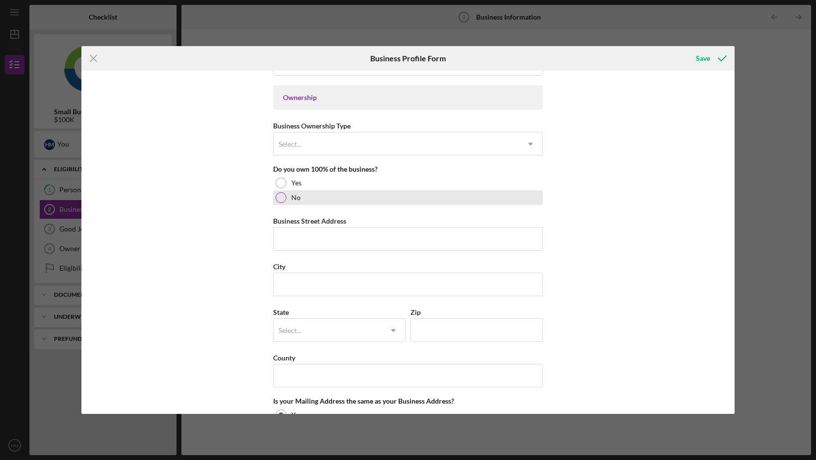
click at [280, 197] on div at bounding box center [281, 197] width 11 height 11
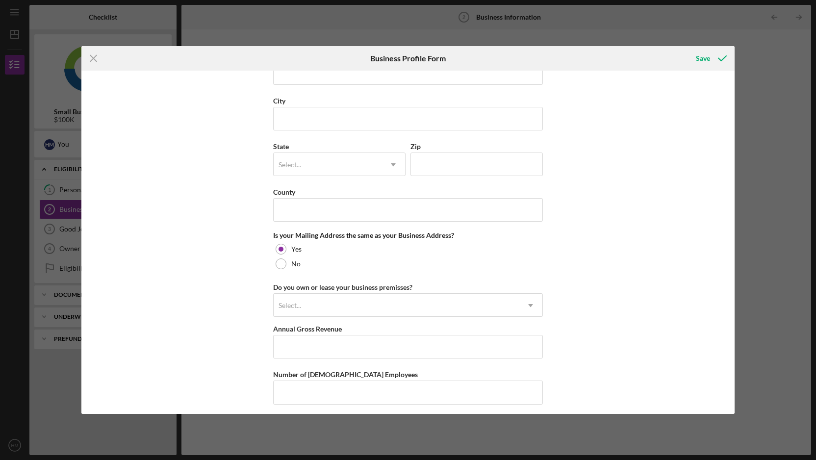
scroll to position [736, 0]
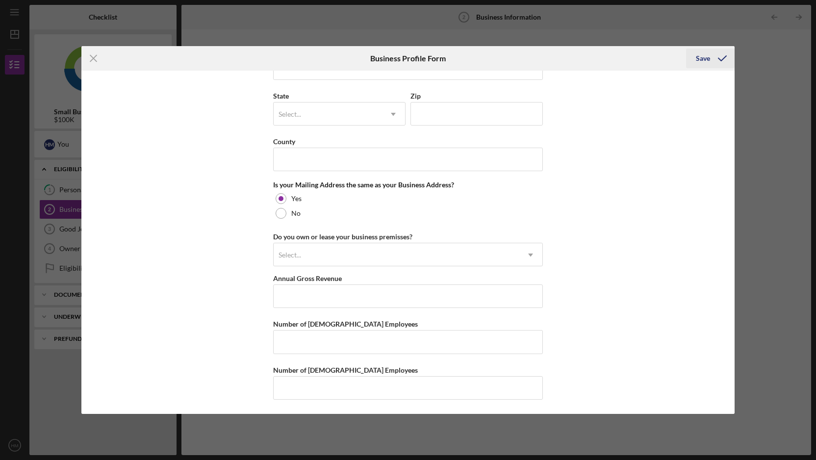
click at [725, 56] on polyline "submit" at bounding box center [723, 58] width 8 height 5
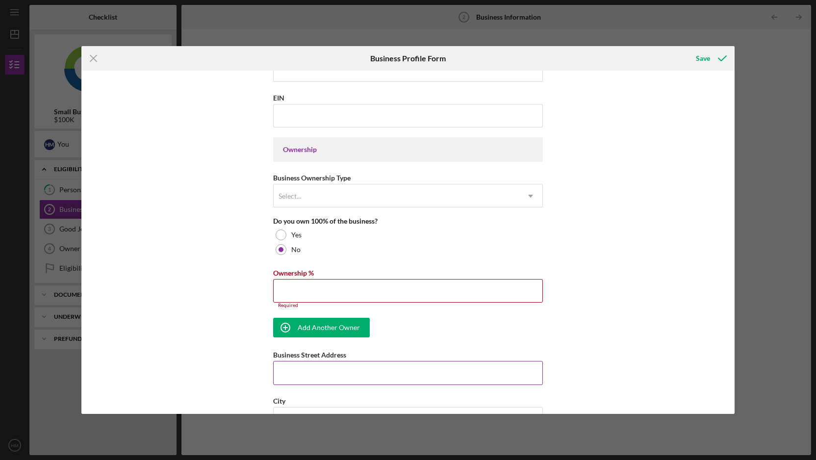
scroll to position [374, 0]
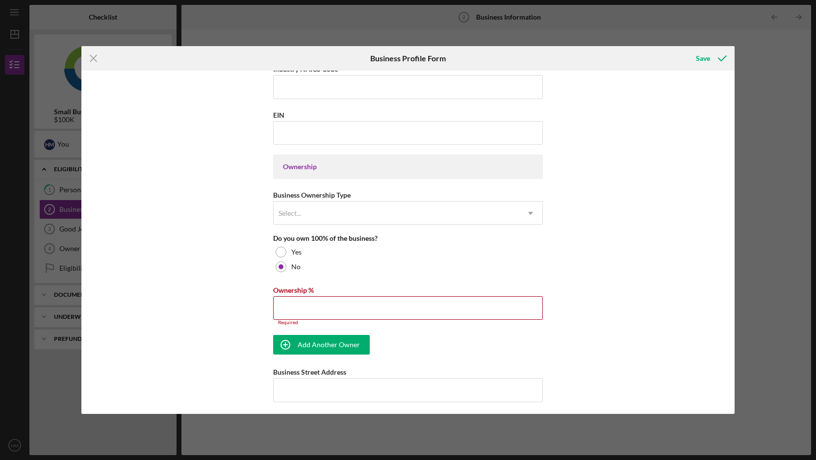
click at [480, 226] on div "Business Name Kona Island Coffee LLC DBA Business Start Date Legal Structure Se…" at bounding box center [408, 239] width 270 height 1075
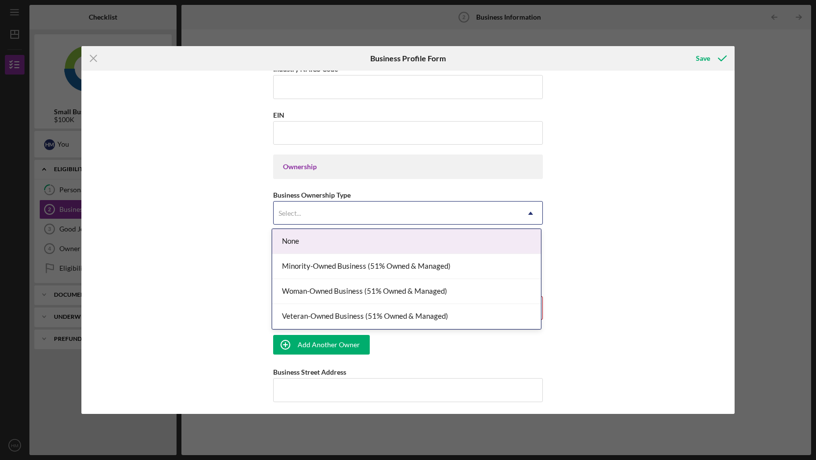
click at [481, 217] on div "Select..." at bounding box center [396, 213] width 245 height 23
click at [479, 233] on div "None" at bounding box center [406, 241] width 269 height 25
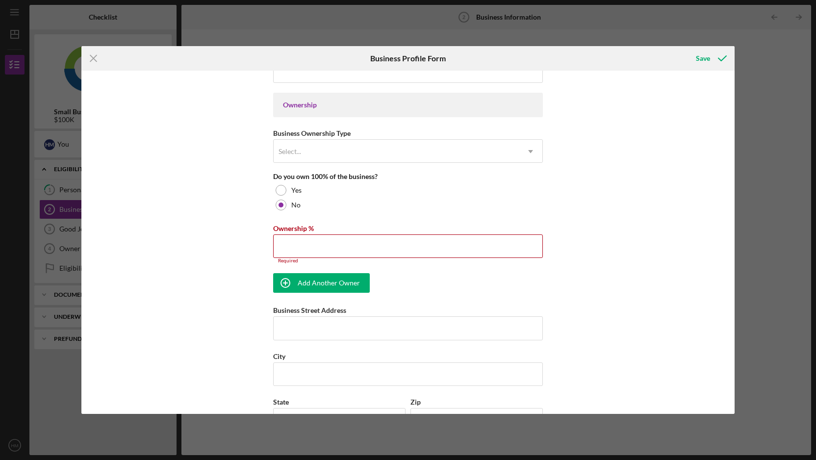
scroll to position [436, 0]
click at [445, 240] on input "Ownership %" at bounding box center [408, 246] width 270 height 24
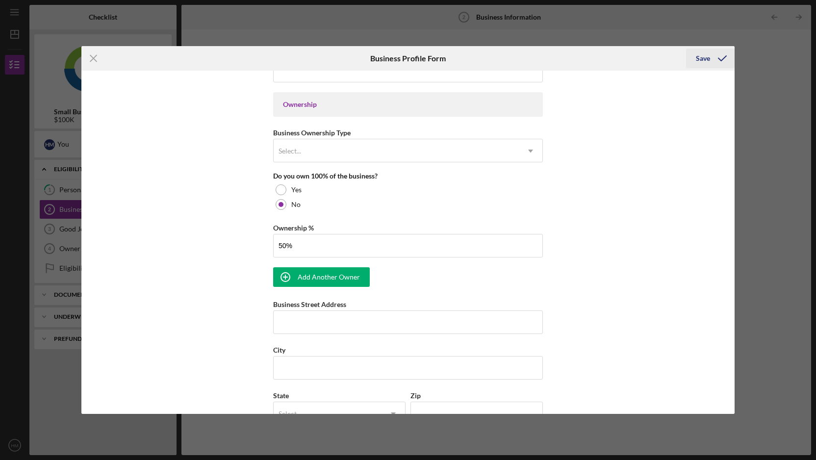
type input "50.00%"
click at [713, 61] on icon "submit" at bounding box center [722, 58] width 25 height 25
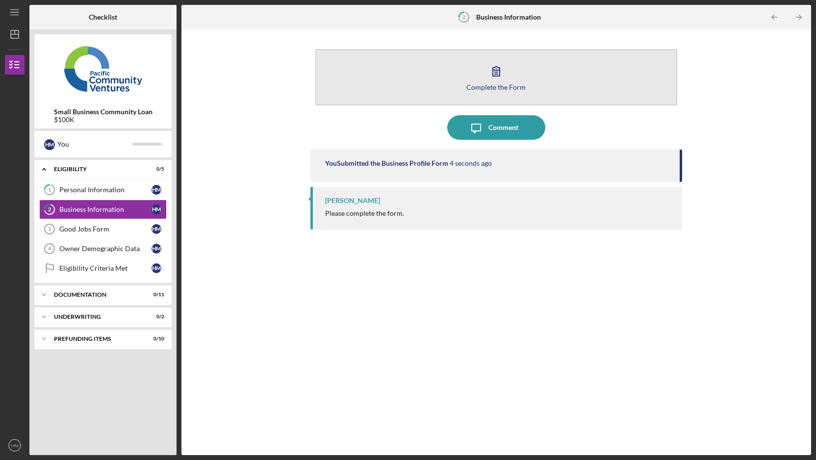
click at [499, 66] on icon "button" at bounding box center [496, 71] width 25 height 25
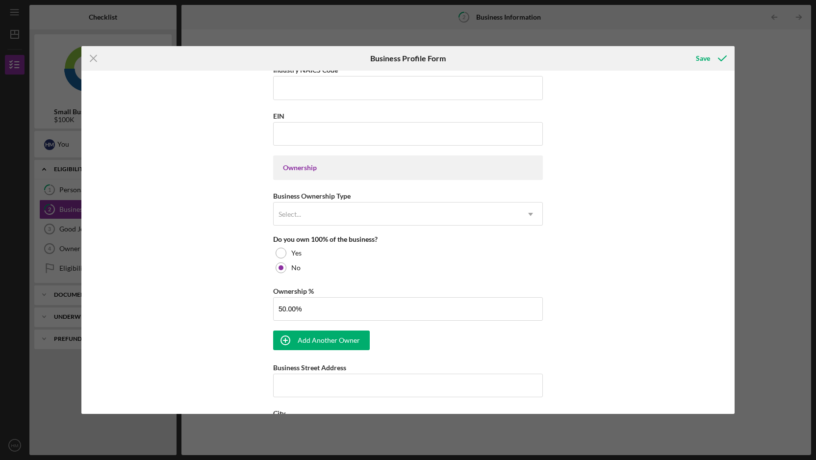
scroll to position [390, 0]
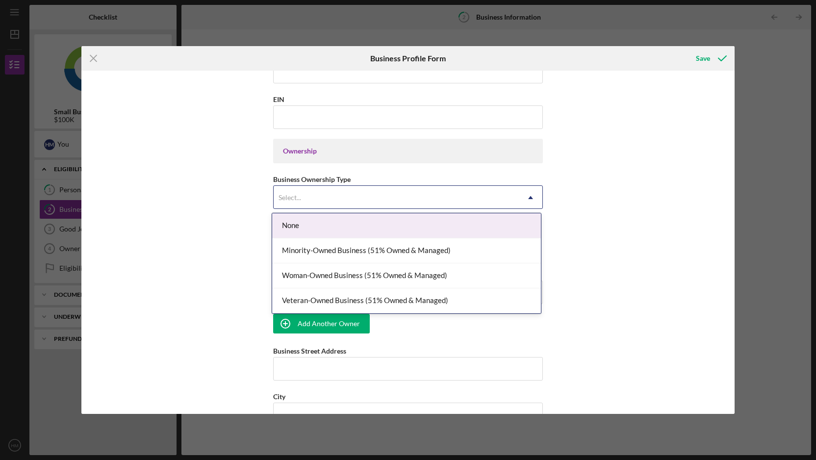
click at [444, 204] on div "Select..." at bounding box center [396, 197] width 245 height 23
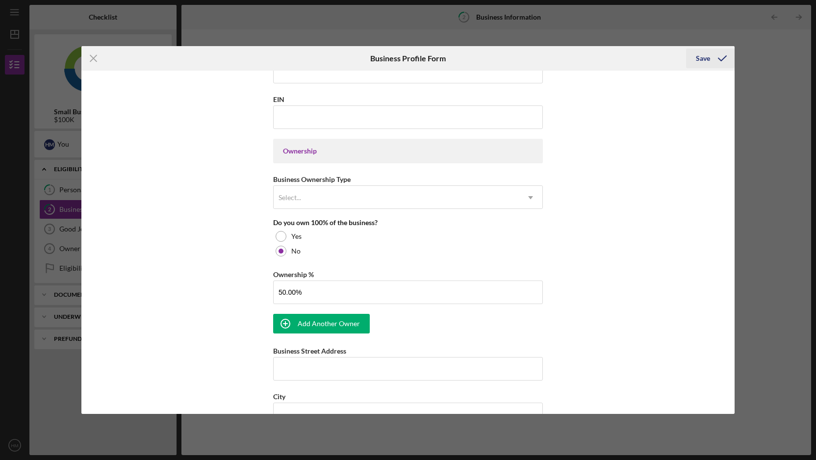
click at [719, 57] on icon "submit" at bounding box center [722, 58] width 25 height 25
